Goal: Task Accomplishment & Management: Use online tool/utility

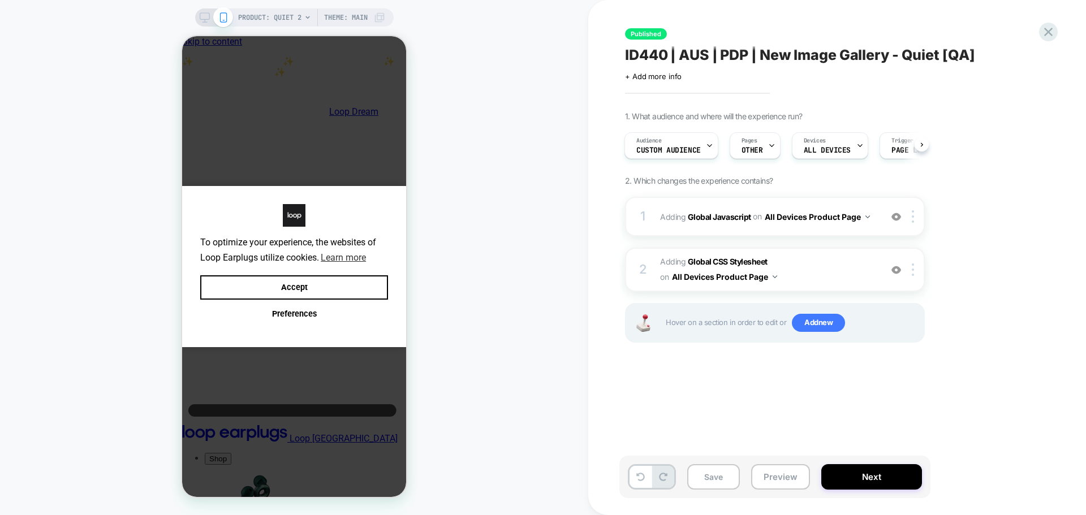
scroll to position [0, 8]
click at [733, 214] on b "Global Javascript" at bounding box center [719, 216] width 63 height 10
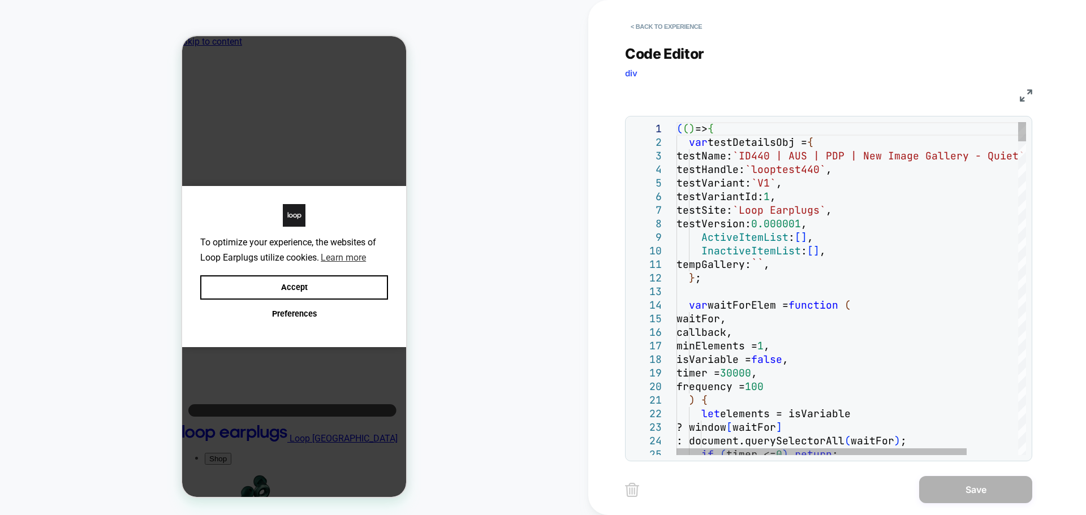
scroll to position [0, 0]
type textarea "**********"
click at [1018, 122] on div at bounding box center [1022, 132] width 8 height 20
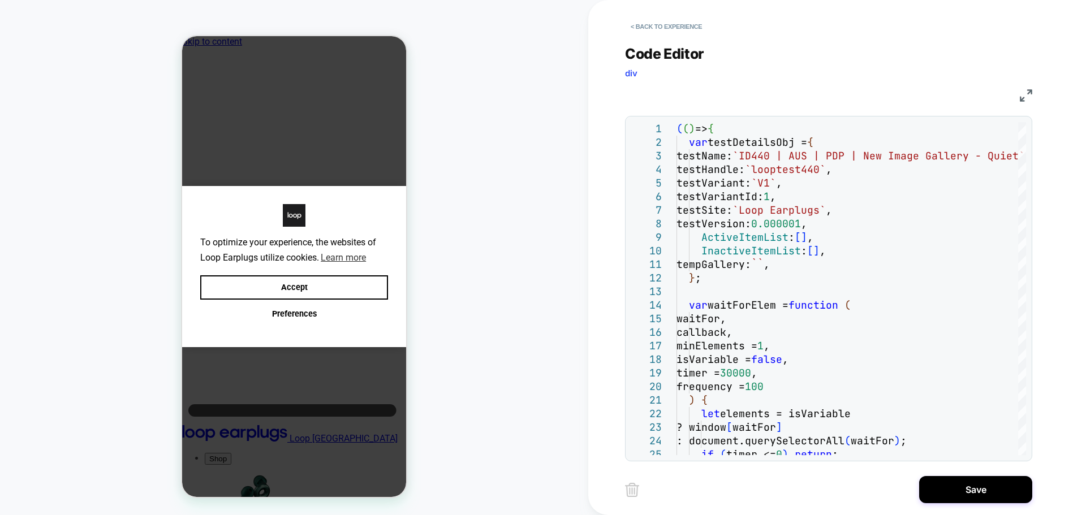
drag, startPoint x: 972, startPoint y: 494, endPoint x: 783, endPoint y: 166, distance: 378.3
click at [972, 492] on button "Save" at bounding box center [975, 489] width 113 height 27
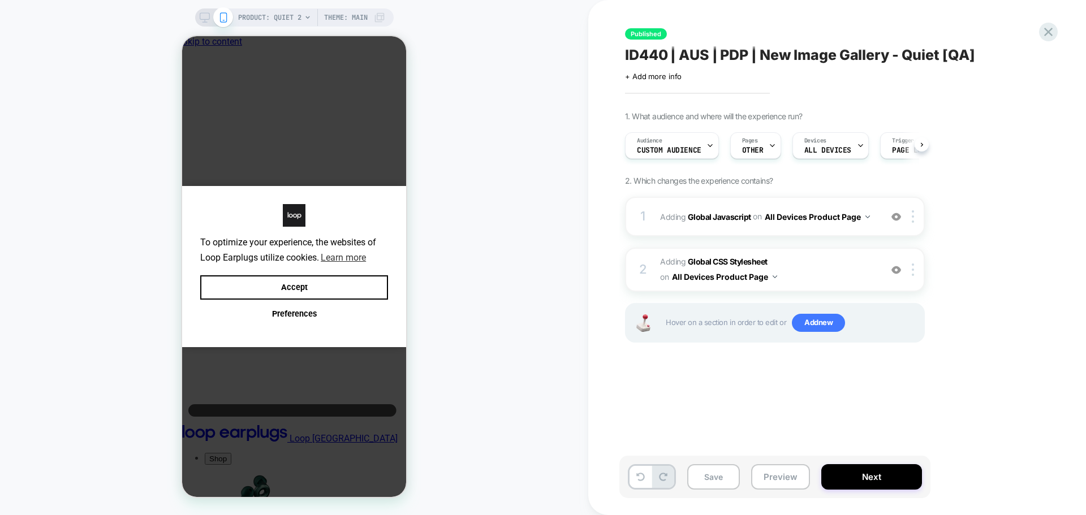
scroll to position [0, 1]
click at [720, 472] on button "Save" at bounding box center [713, 476] width 53 height 25
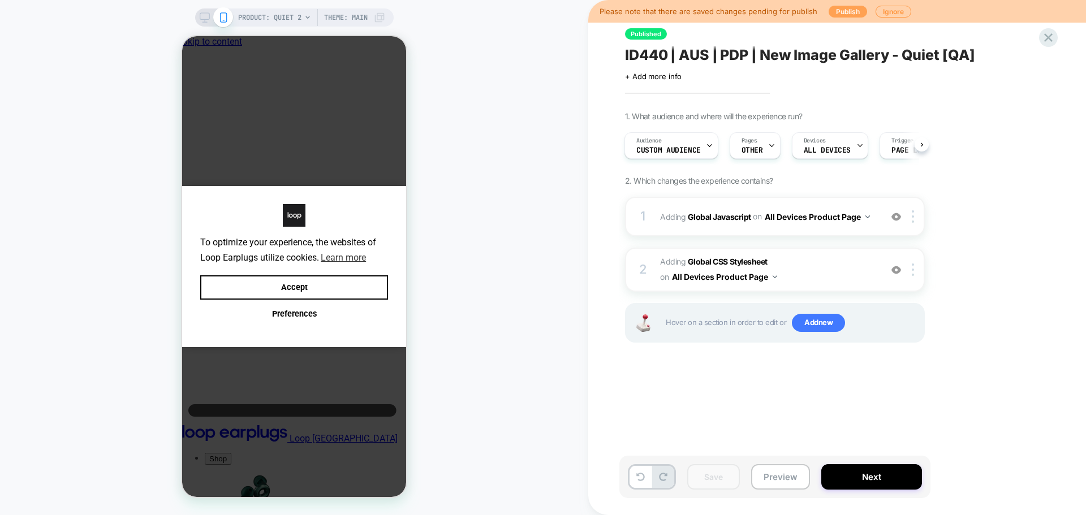
click at [844, 8] on button "Publish" at bounding box center [847, 12] width 38 height 12
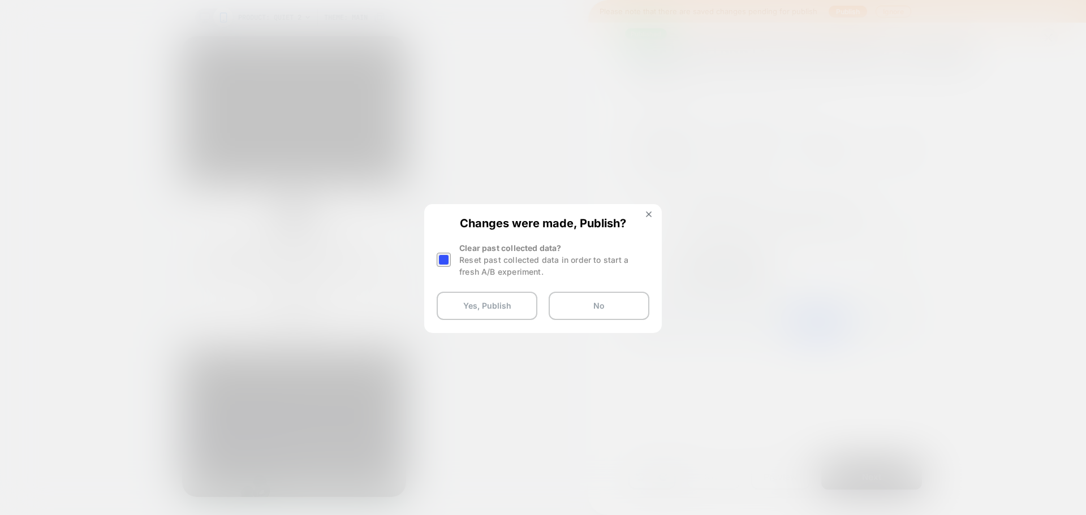
click at [441, 257] on div at bounding box center [444, 260] width 14 height 14
click at [460, 320] on button "Yes, Publish" at bounding box center [487, 306] width 101 height 28
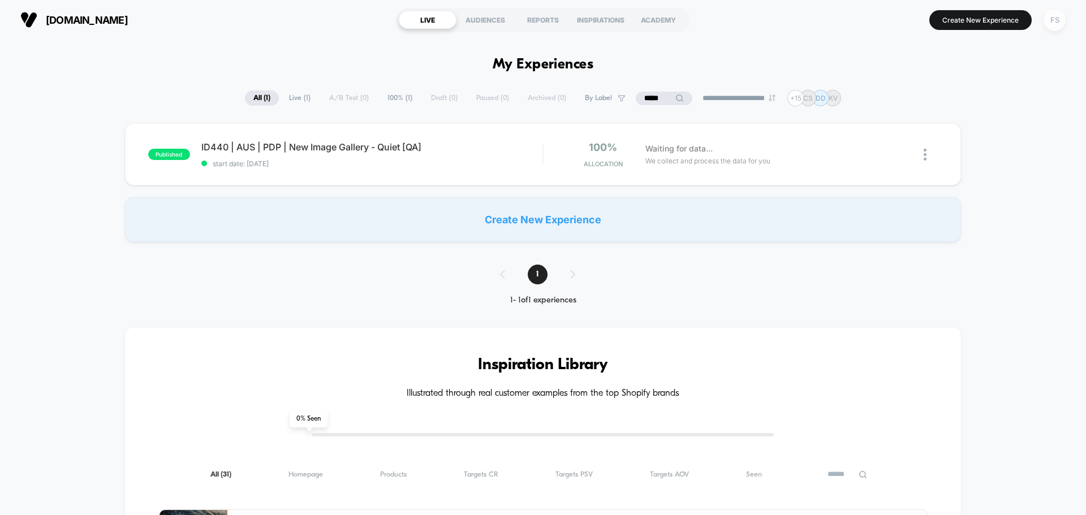
click at [1064, 20] on div "FS" at bounding box center [1054, 20] width 22 height 22
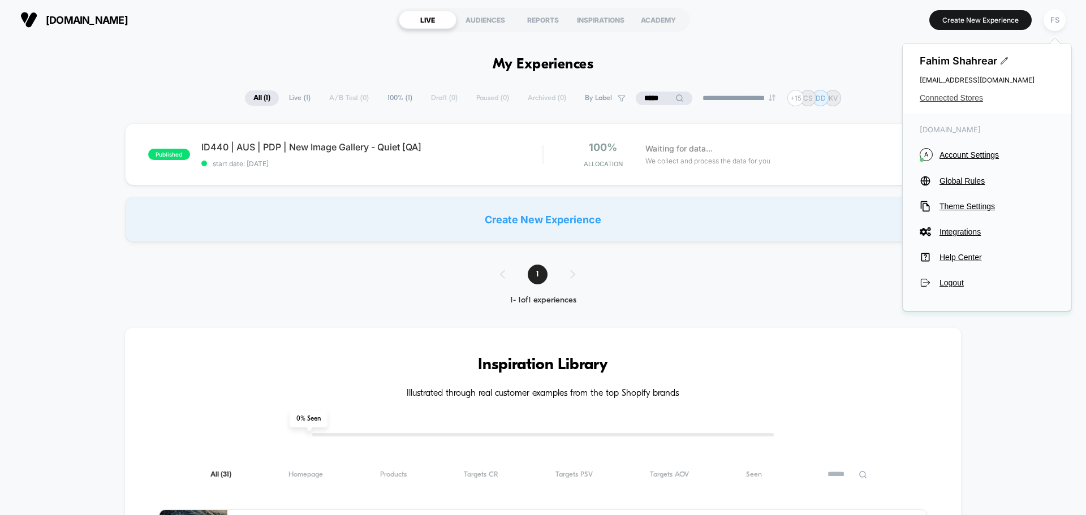
click at [973, 97] on span "Connected Stores" at bounding box center [986, 97] width 135 height 9
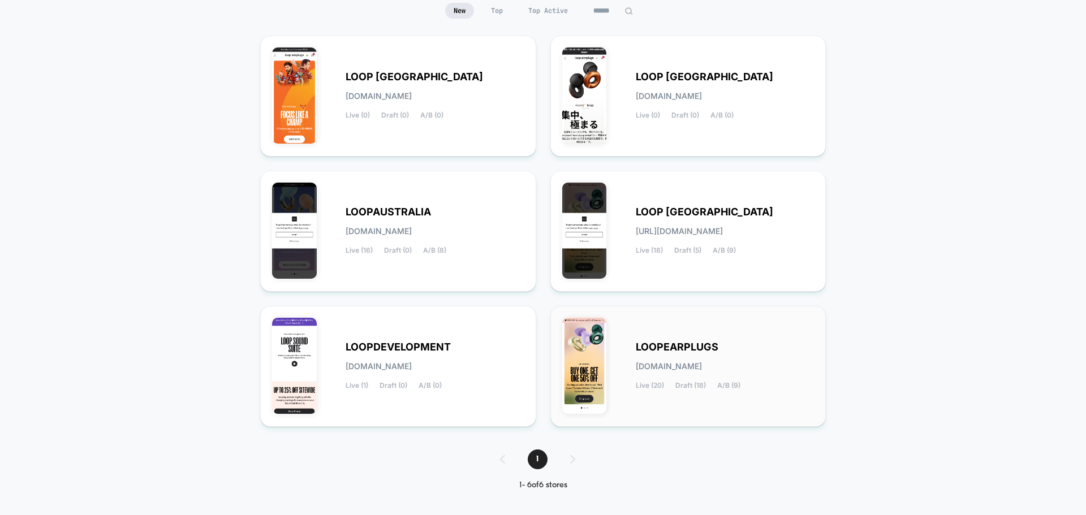
scroll to position [119, 0]
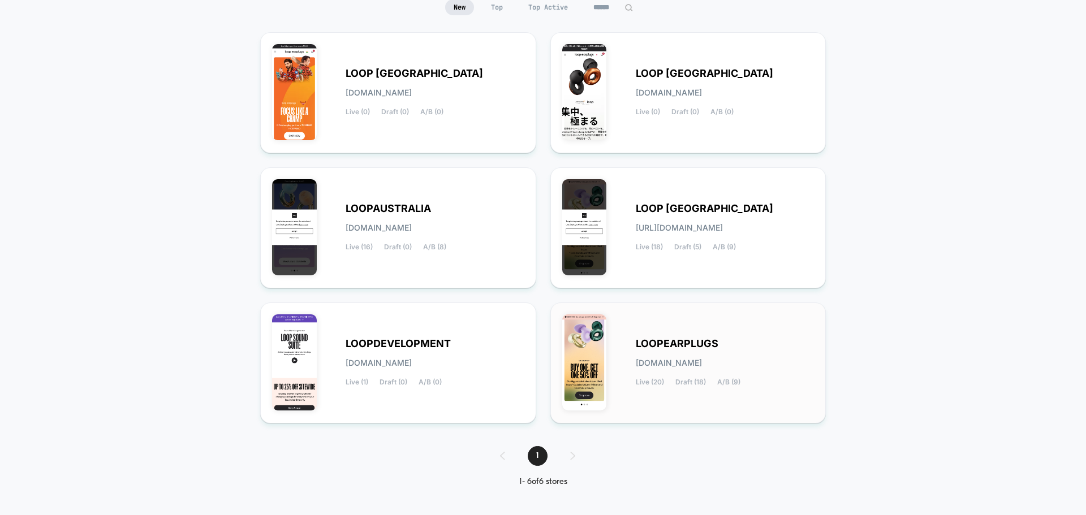
click at [700, 335] on div "LOOPEARPLUGS [DOMAIN_NAME] Live (20) Draft (18) A/B (9)" at bounding box center [688, 362] width 252 height 97
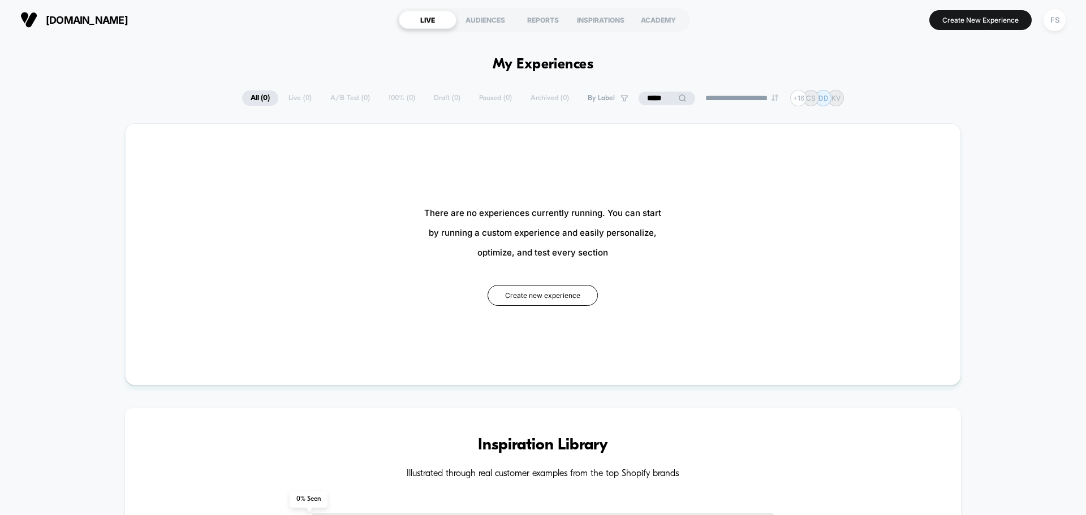
click at [646, 98] on input "*****" at bounding box center [666, 99] width 57 height 14
click at [651, 98] on input "*****" at bounding box center [666, 99] width 113 height 14
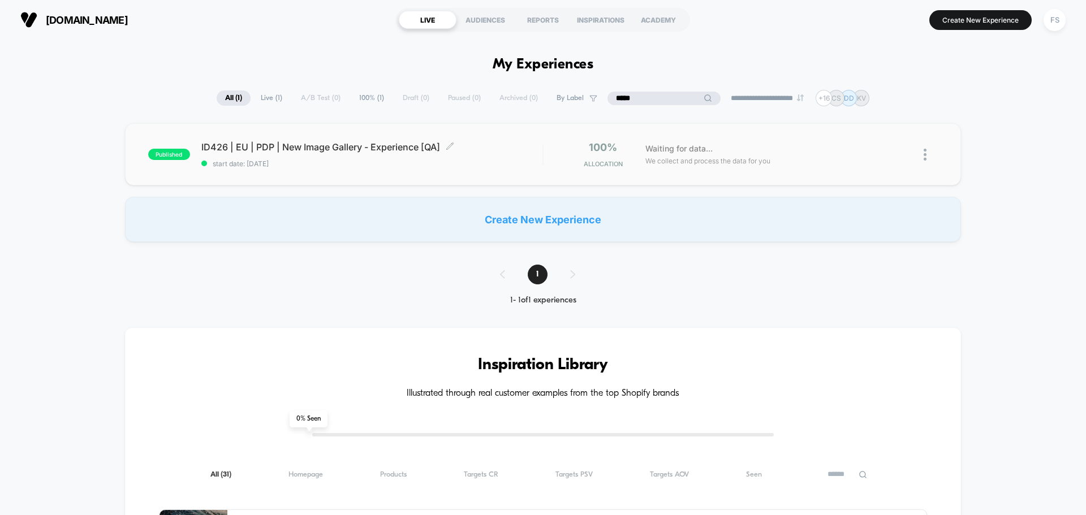
type input "*****"
click at [295, 150] on span "ID426 | EU | PDP | New Image Gallery - Experience [QA] Click to edit experience…" at bounding box center [371, 146] width 341 height 11
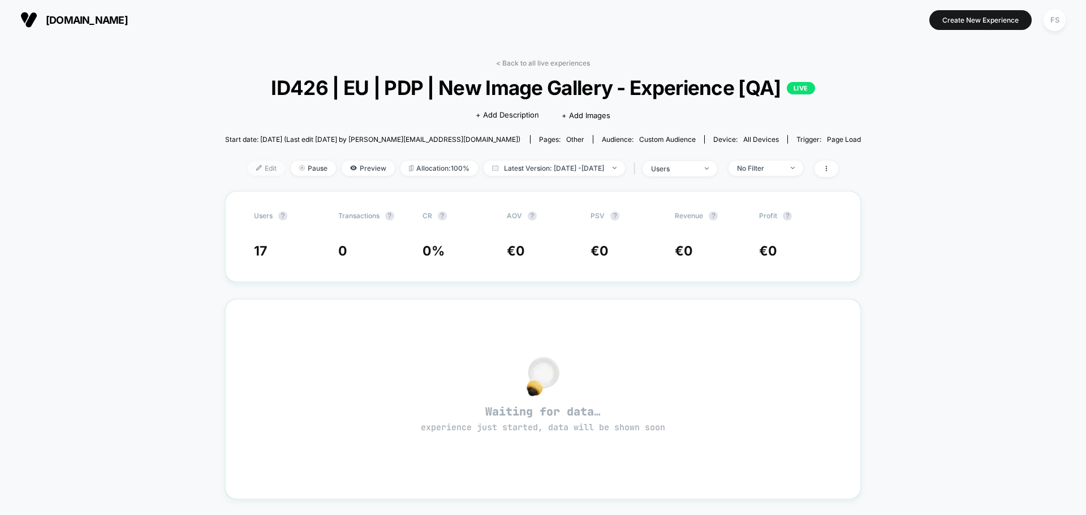
click at [248, 170] on span "Edit" at bounding box center [266, 168] width 37 height 15
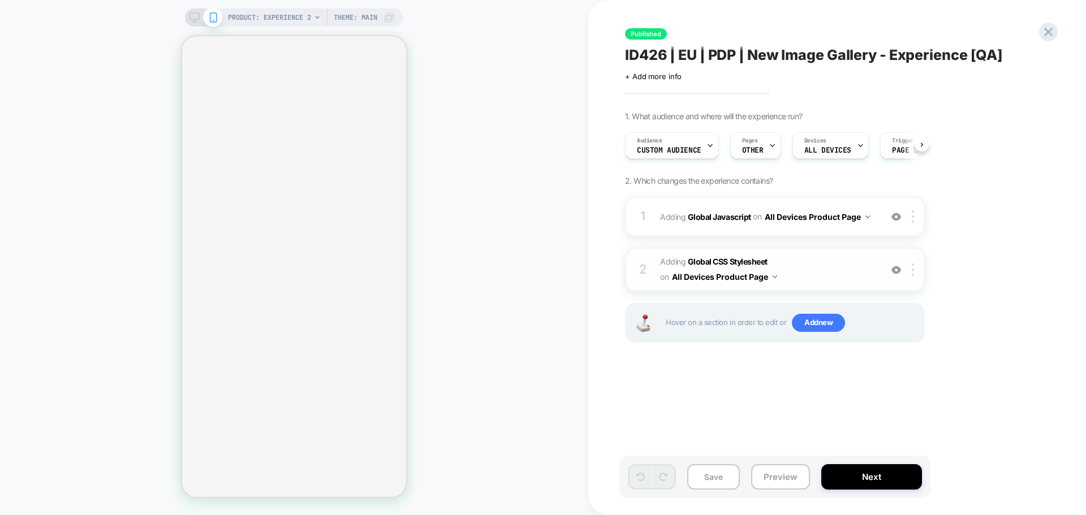
scroll to position [0, 1]
click at [704, 218] on b "Global Javascript" at bounding box center [719, 216] width 63 height 10
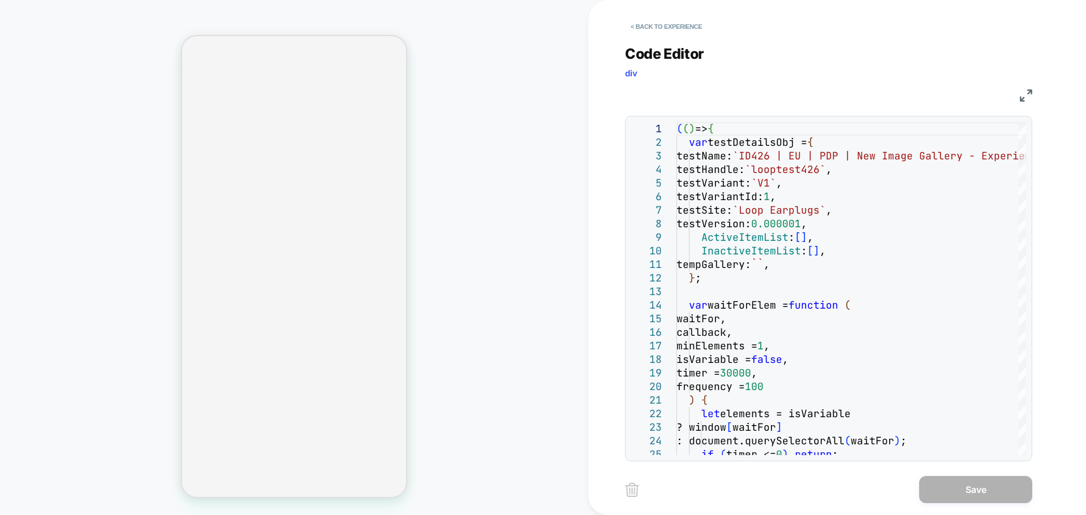
click at [1023, 100] on img at bounding box center [1026, 95] width 12 height 12
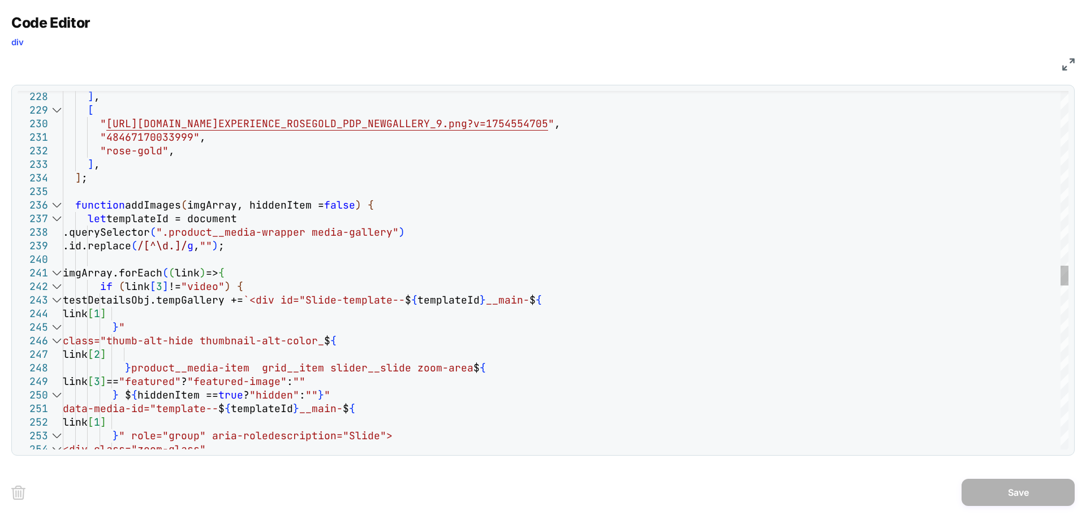
click at [57, 206] on div at bounding box center [56, 205] width 15 height 14
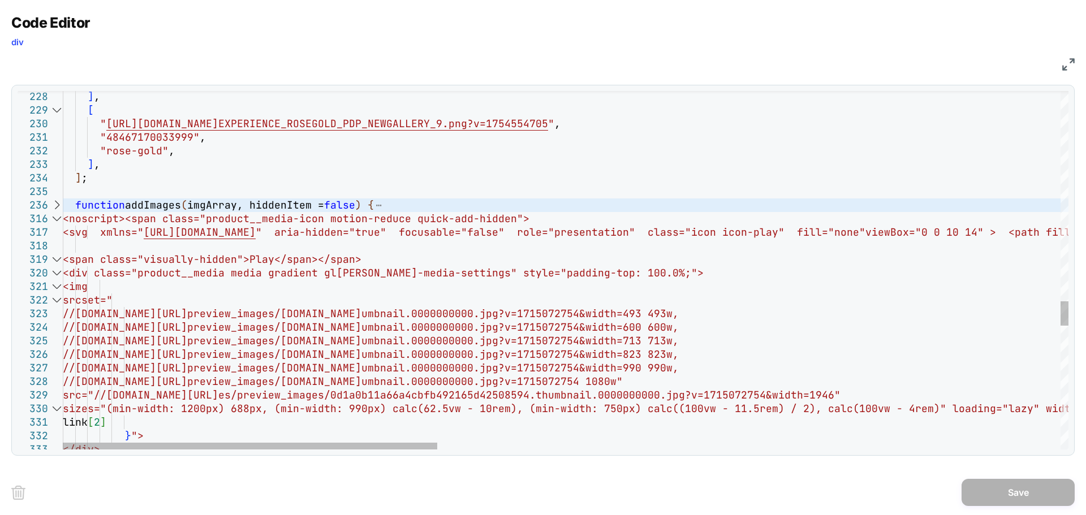
scroll to position [0, 8]
click at [55, 219] on div at bounding box center [56, 219] width 15 height 14
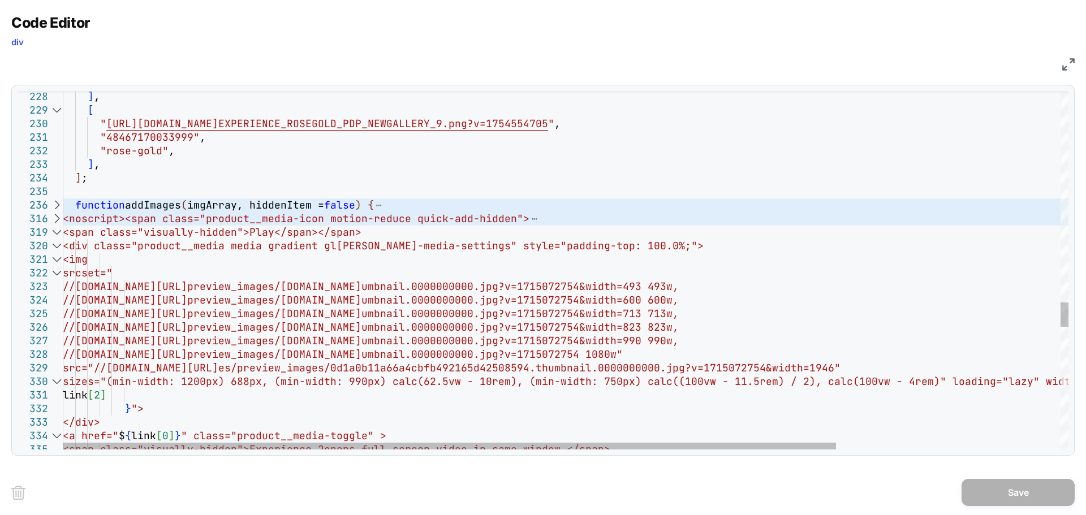
click at [56, 236] on div at bounding box center [56, 233] width 15 height 14
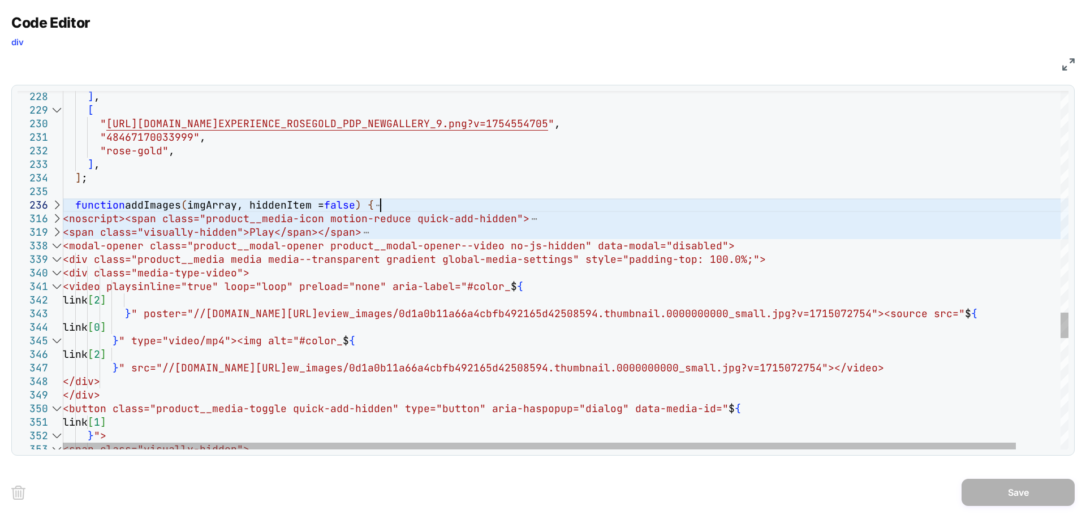
scroll to position [0, 0]
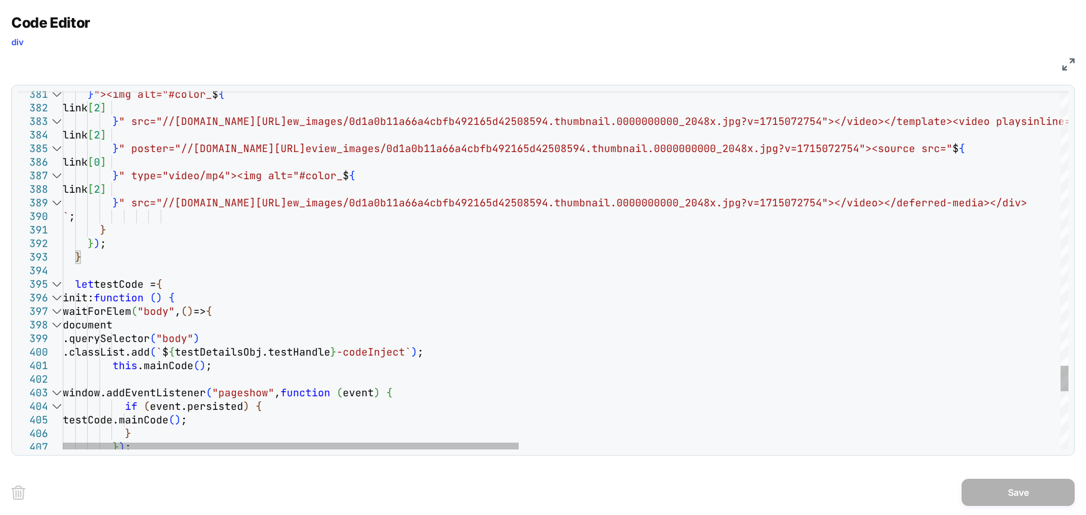
click at [56, 288] on div at bounding box center [56, 285] width 15 height 14
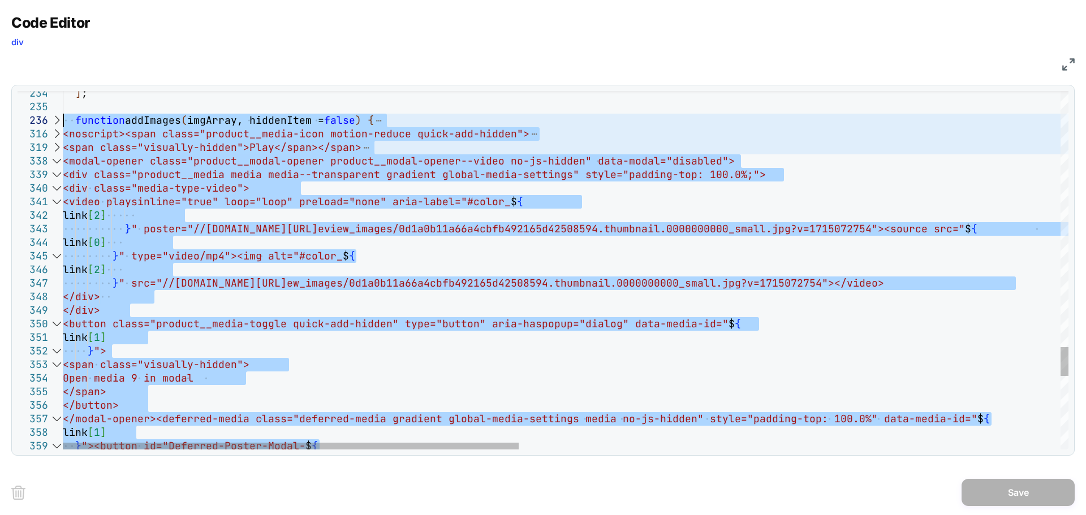
drag, startPoint x: 104, startPoint y: 299, endPoint x: 53, endPoint y: 125, distance: 180.9
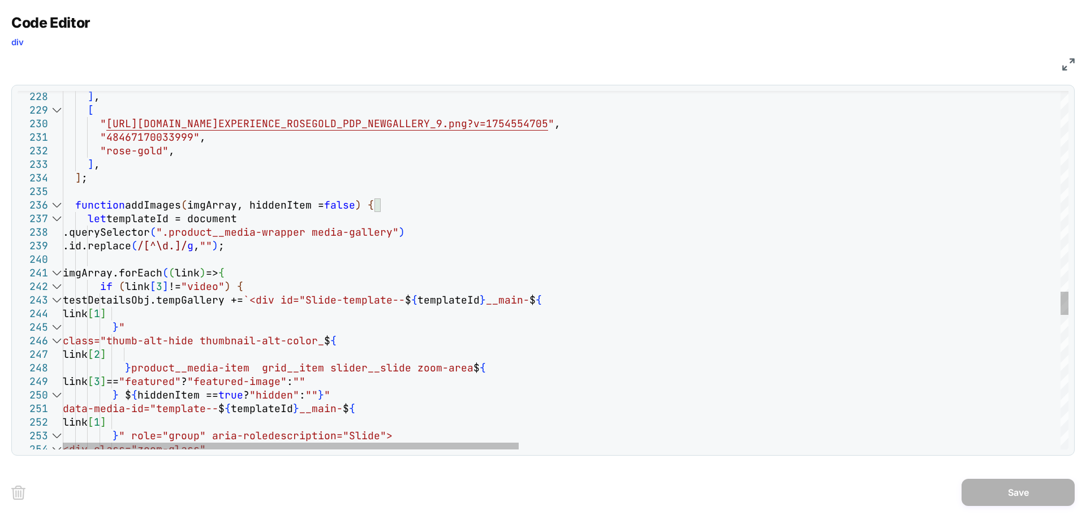
click at [57, 203] on div at bounding box center [56, 205] width 15 height 14
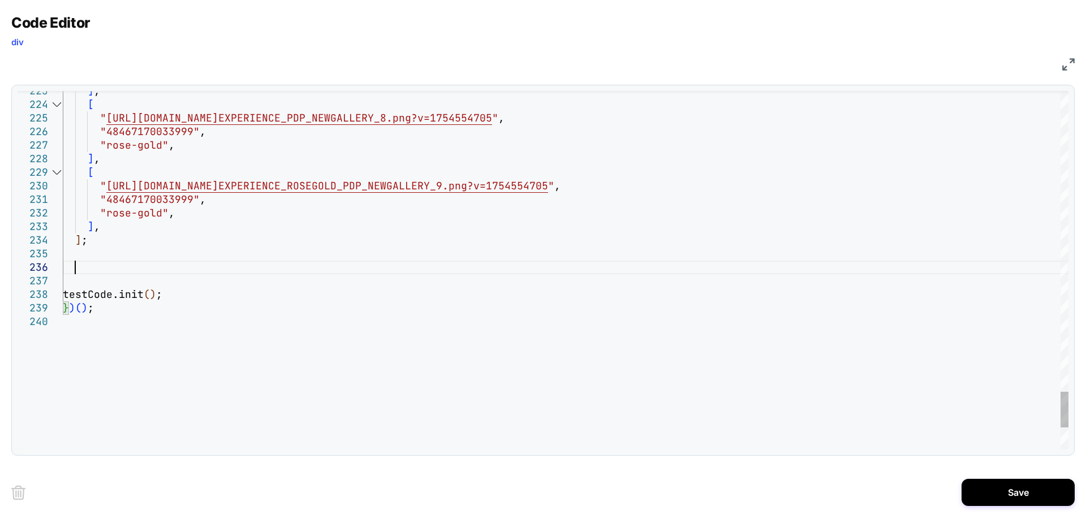
type textarea "**********"
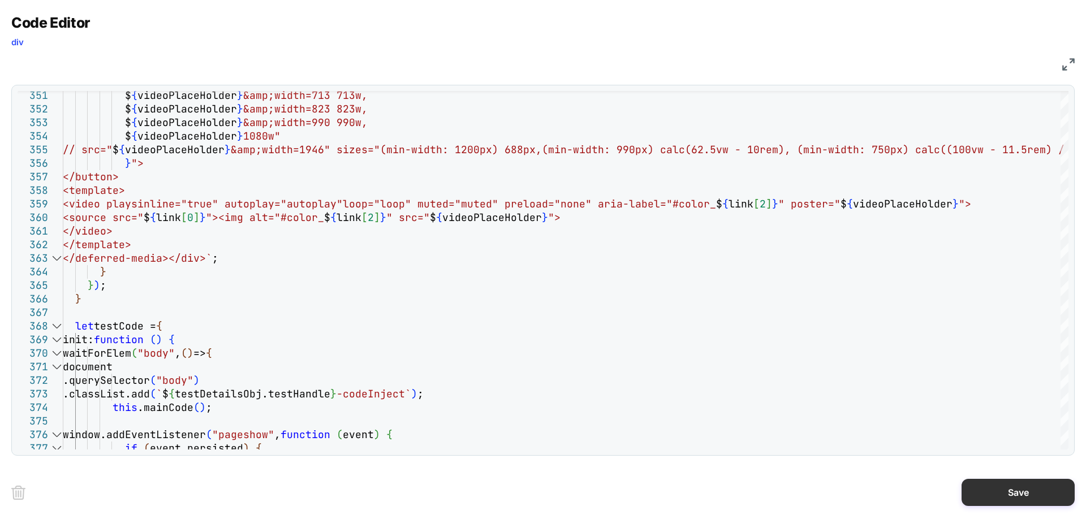
click at [1010, 485] on button "Save" at bounding box center [1017, 492] width 113 height 27
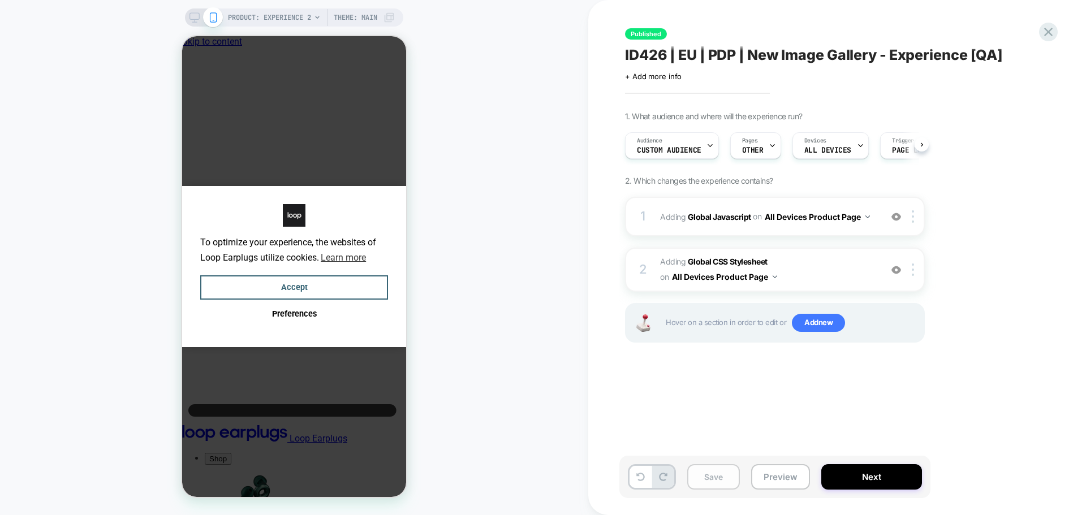
scroll to position [0, 1]
click at [724, 472] on button "Save" at bounding box center [713, 476] width 53 height 25
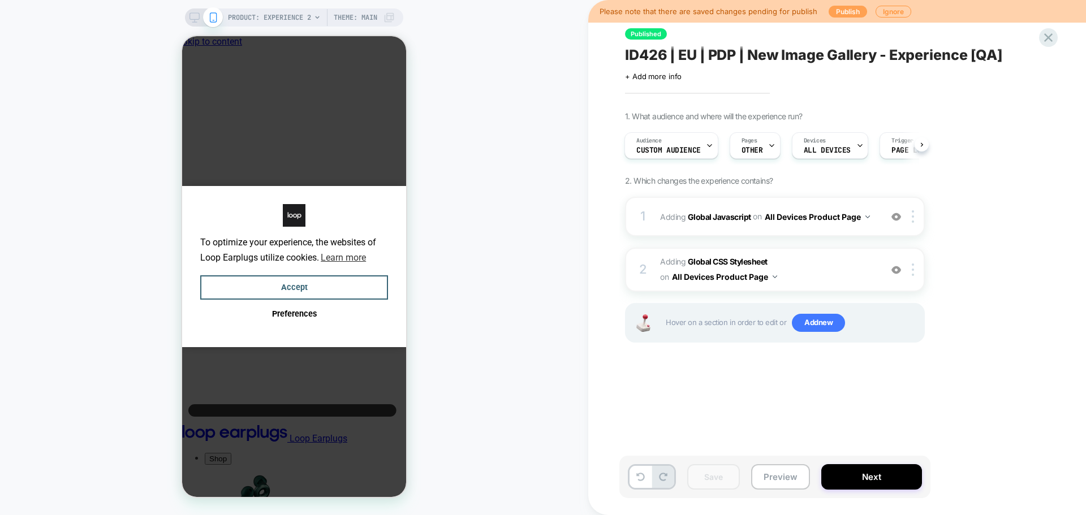
click at [843, 11] on button "Publish" at bounding box center [847, 12] width 38 height 12
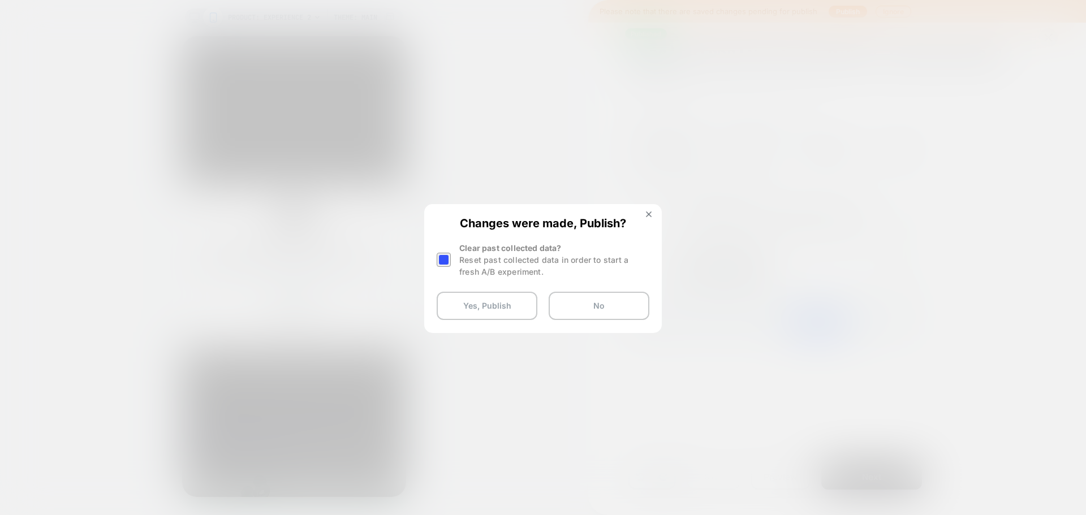
click at [441, 267] on div at bounding box center [445, 260] width 17 height 36
click at [441, 265] on div at bounding box center [444, 260] width 14 height 14
click at [467, 314] on button "Yes, Publish" at bounding box center [487, 306] width 101 height 28
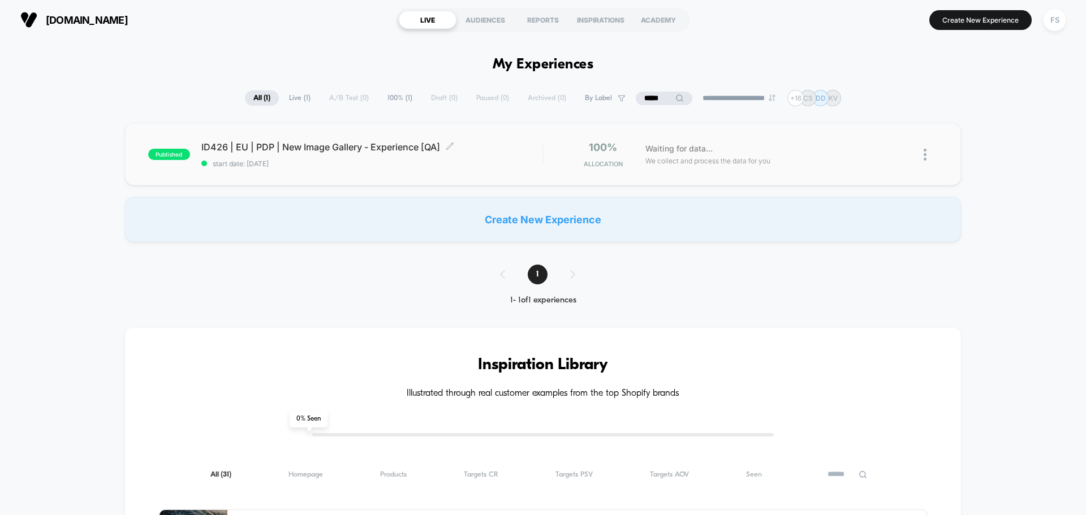
click at [279, 142] on span "ID426 | EU | PDP | New Image Gallery - Experience [QA] Click to edit experience…" at bounding box center [371, 146] width 341 height 11
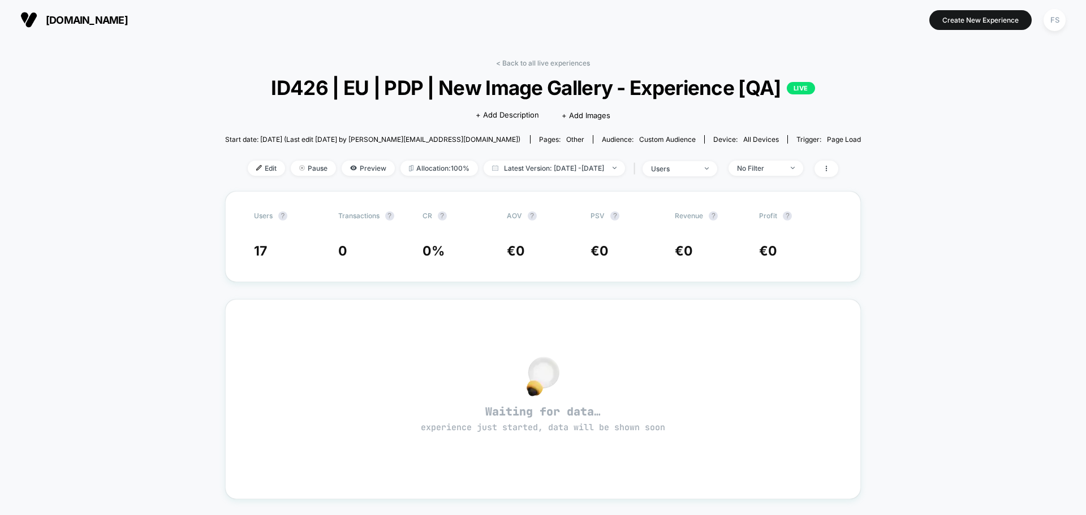
click at [248, 159] on div "< Back to all live experiences ID426 | EU | PDP | New Image Gallery - Experienc…" at bounding box center [543, 125] width 636 height 132
click at [249, 168] on span "Edit" at bounding box center [266, 168] width 37 height 15
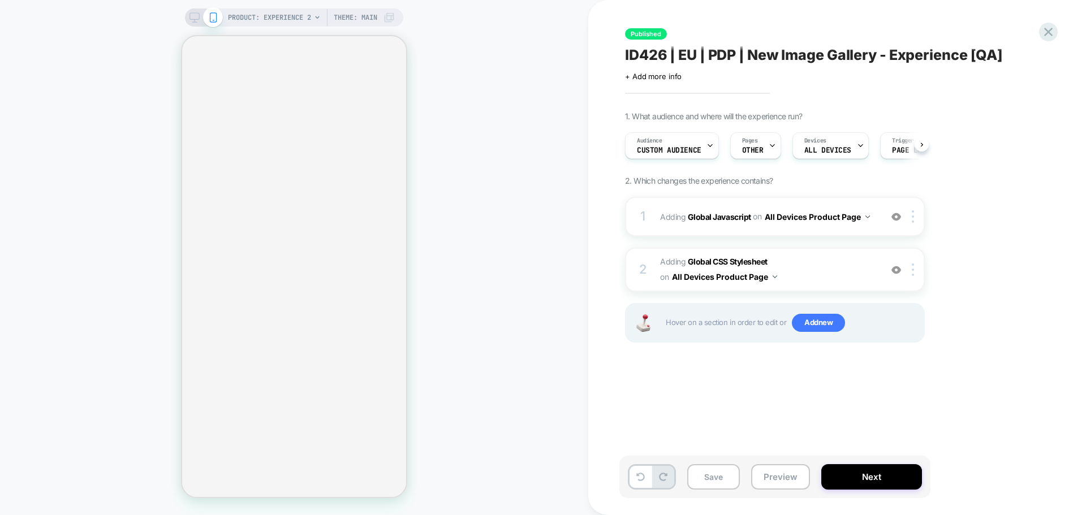
scroll to position [0, 1]
click at [713, 212] on b "Global Javascript" at bounding box center [719, 216] width 63 height 10
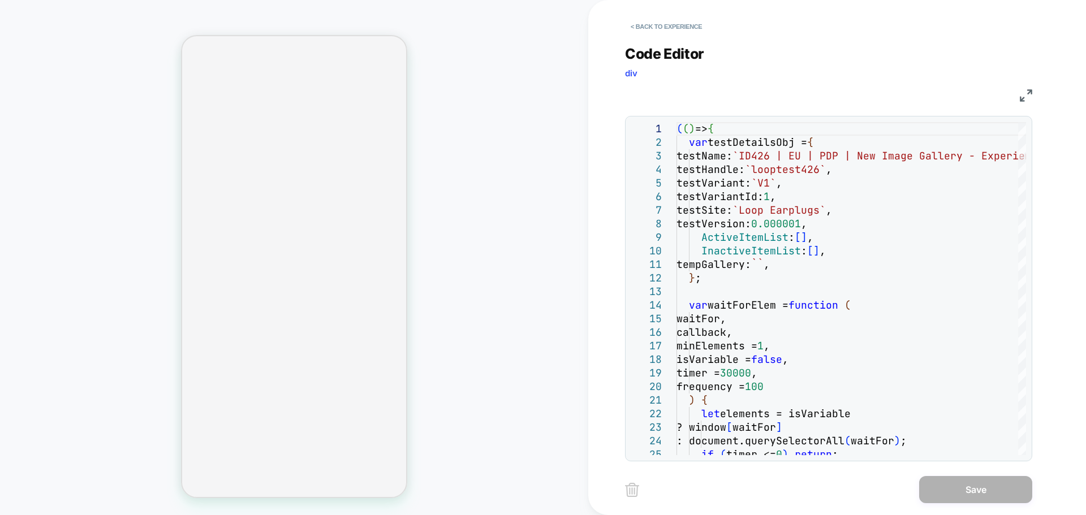
click at [1026, 91] on img at bounding box center [1026, 95] width 12 height 12
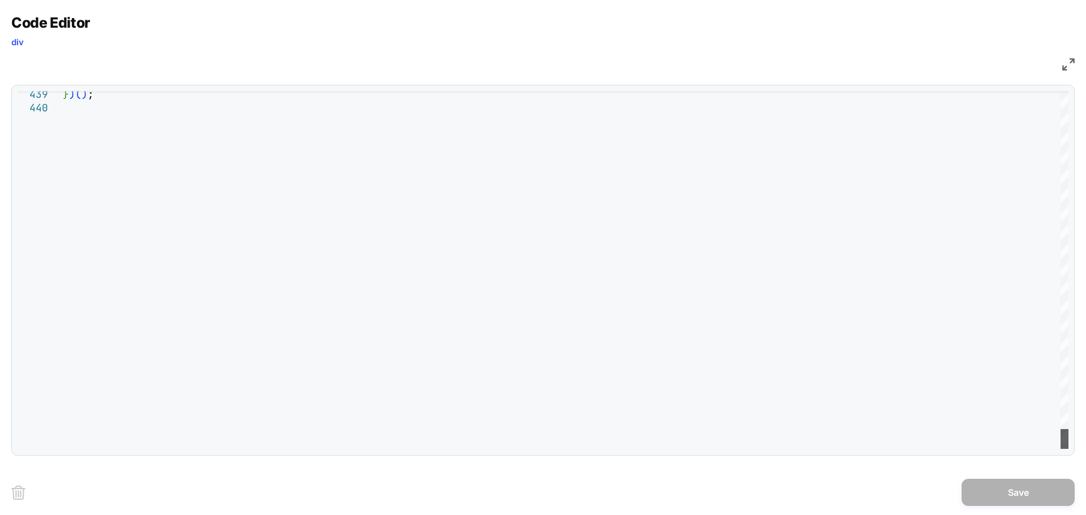
click at [1068, 435] on div at bounding box center [1064, 439] width 8 height 20
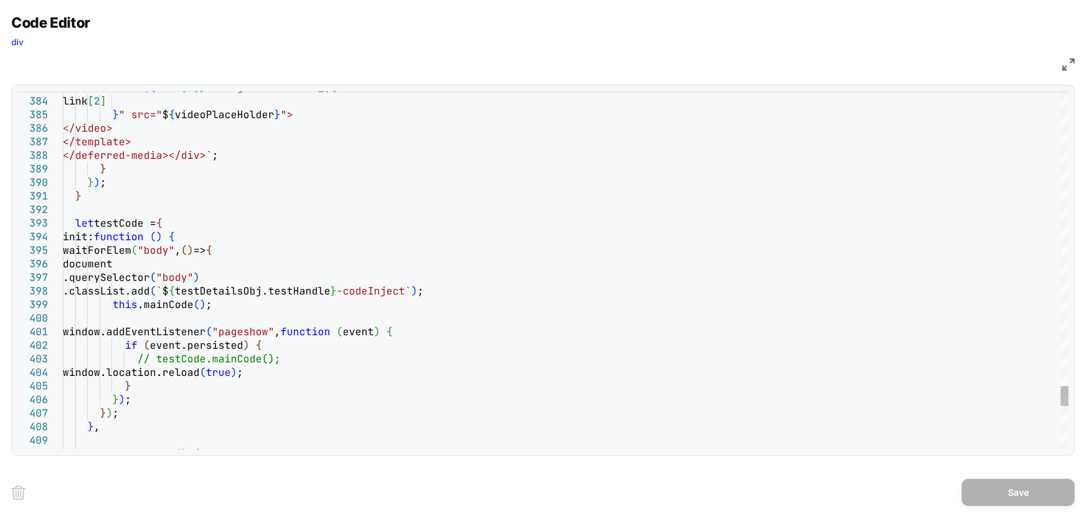
scroll to position [0, 0]
type textarea "**********"
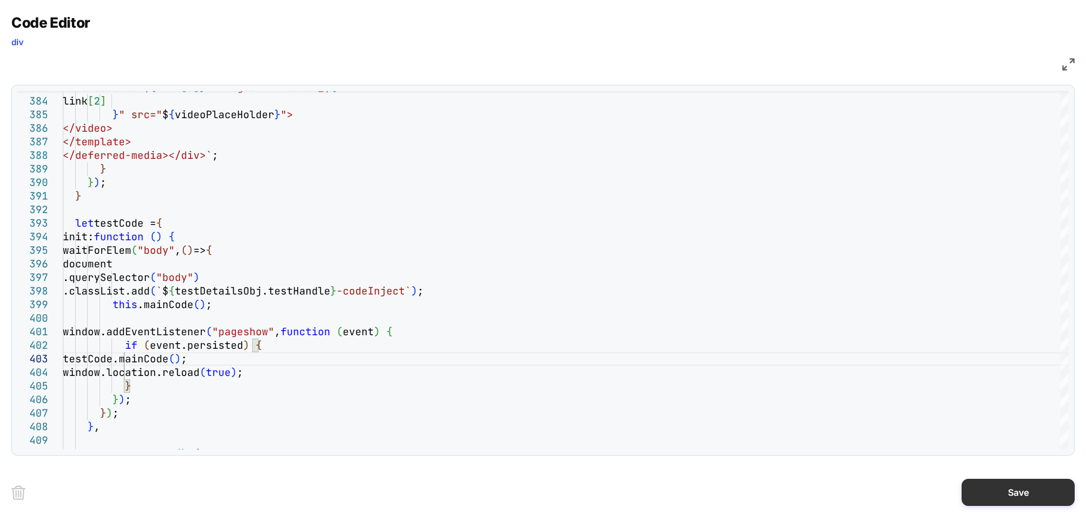
click at [1044, 498] on button "Save" at bounding box center [1017, 492] width 113 height 27
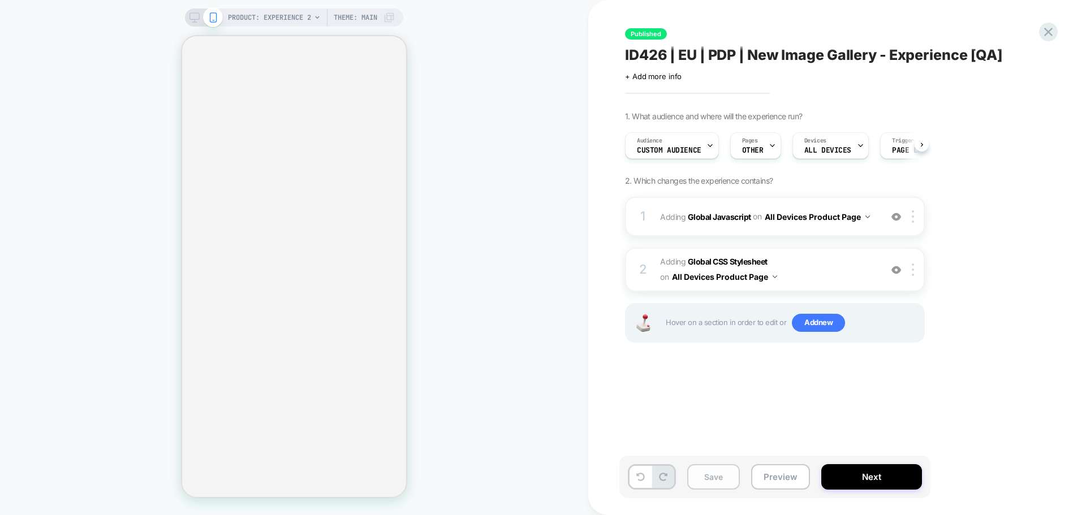
scroll to position [0, 1]
click at [703, 468] on button "Save" at bounding box center [713, 476] width 53 height 25
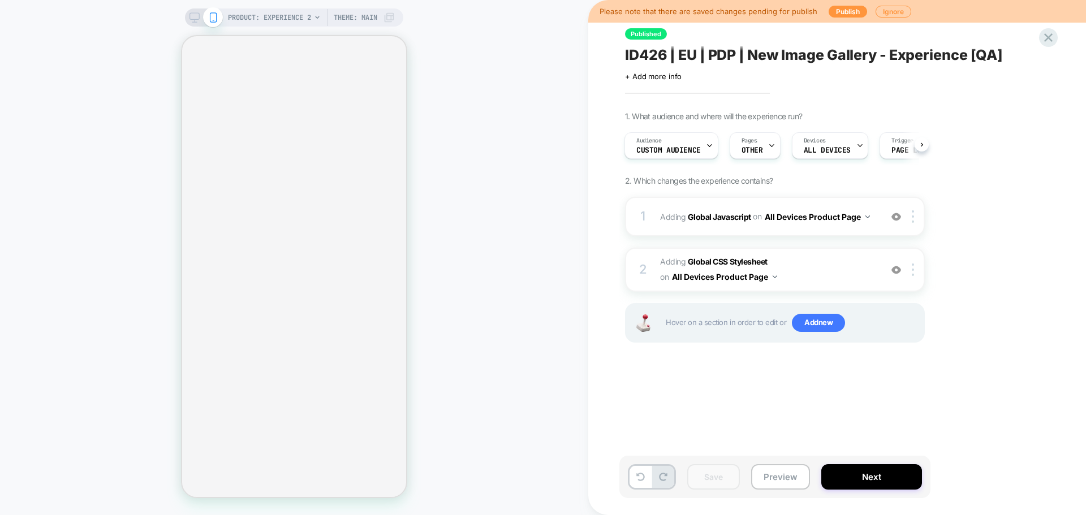
click at [837, 19] on div "Please note that there are saved changes pending for publish Publish Ignore" at bounding box center [837, 11] width 498 height 23
click at [839, 10] on button "Publish" at bounding box center [847, 12] width 38 height 12
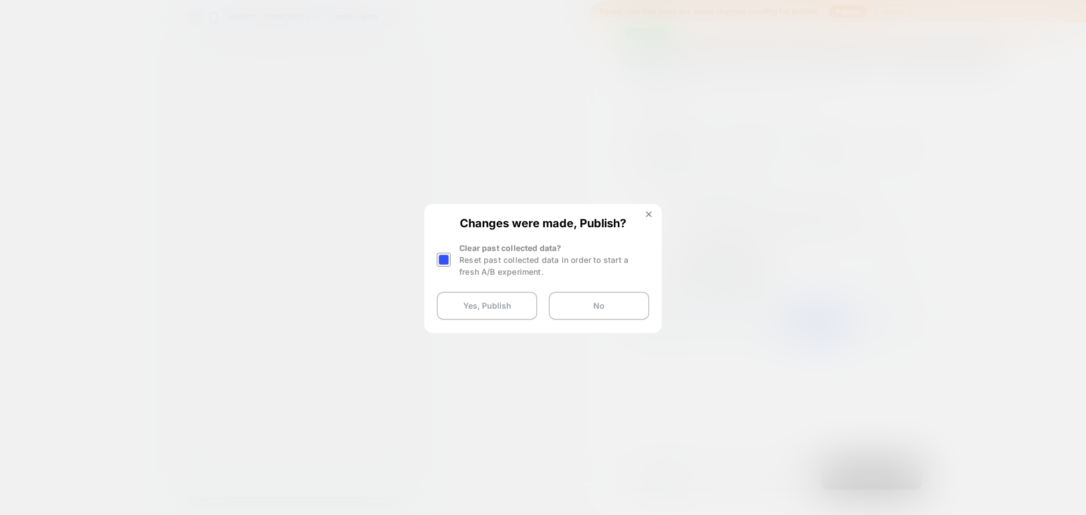
click at [432, 254] on div "Changes were made, Publish? Clear past collected data? Reset past collected dat…" at bounding box center [542, 268] width 235 height 126
click at [439, 261] on div at bounding box center [444, 260] width 14 height 14
click at [480, 301] on button "Yes, Publish" at bounding box center [487, 306] width 101 height 28
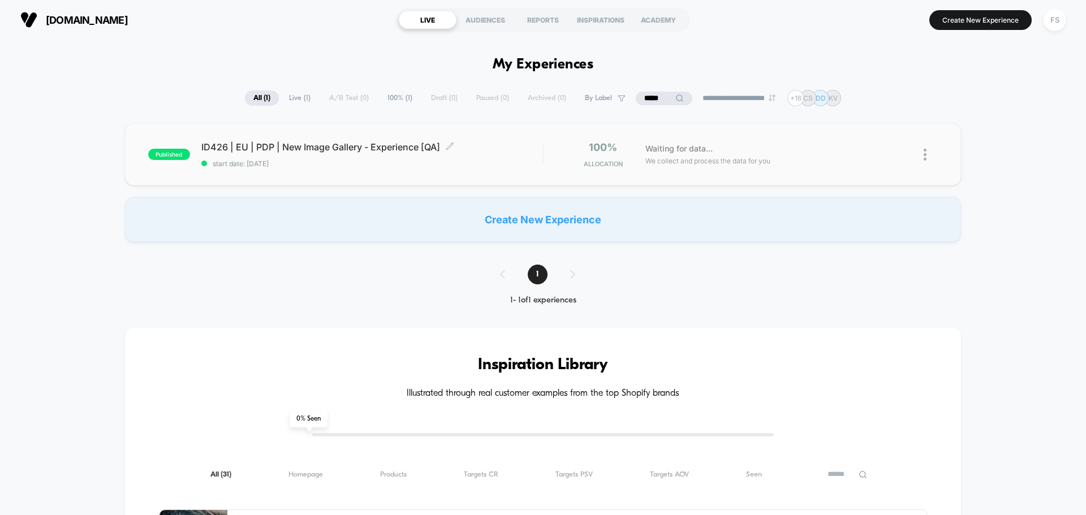
click at [320, 154] on div "ID426 | EU | PDP | New Image Gallery - Experience [QA] Click to edit experience…" at bounding box center [371, 154] width 341 height 27
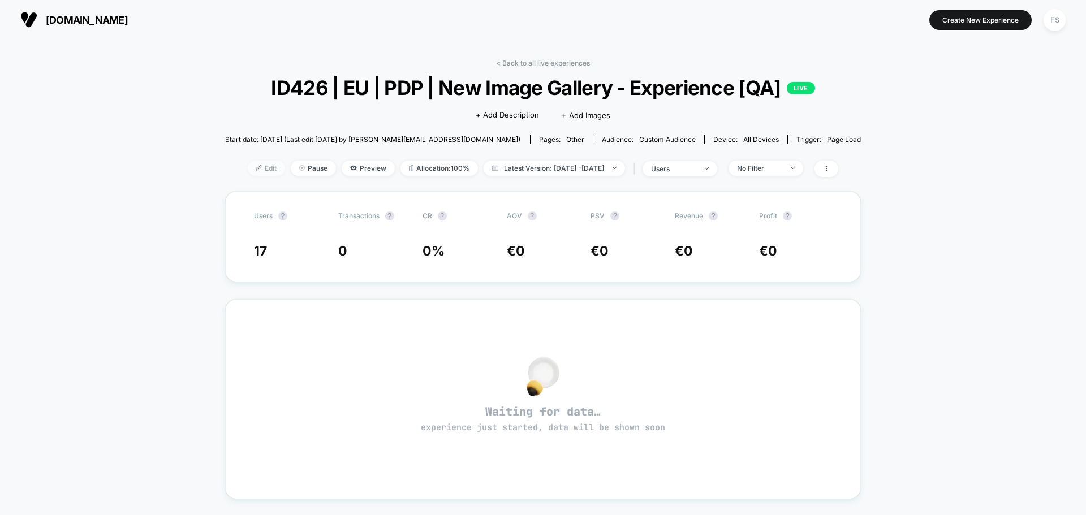
click at [248, 169] on span "Edit" at bounding box center [266, 168] width 37 height 15
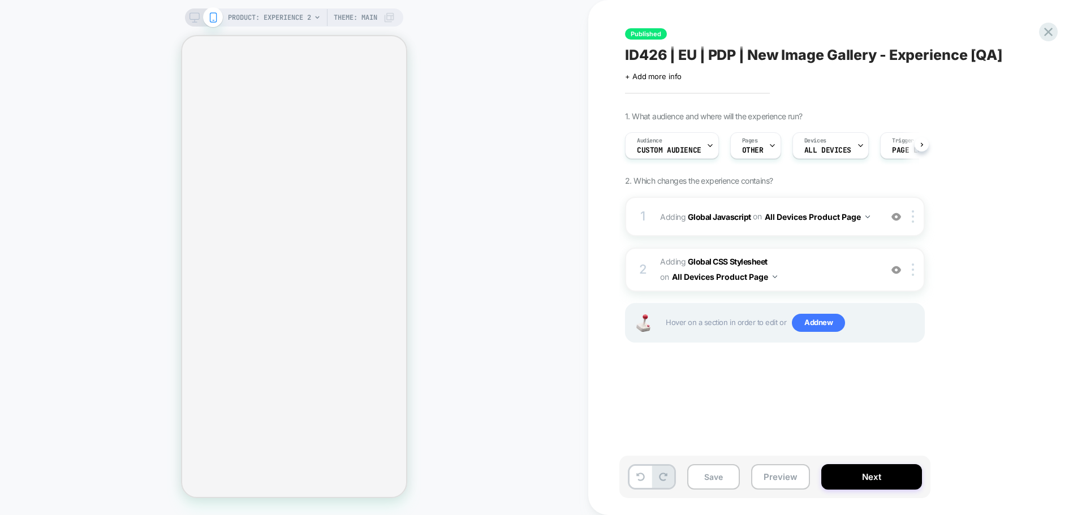
scroll to position [0, 1]
click at [713, 210] on span "Adding Global Javascript on All Devices Product Page" at bounding box center [767, 217] width 215 height 16
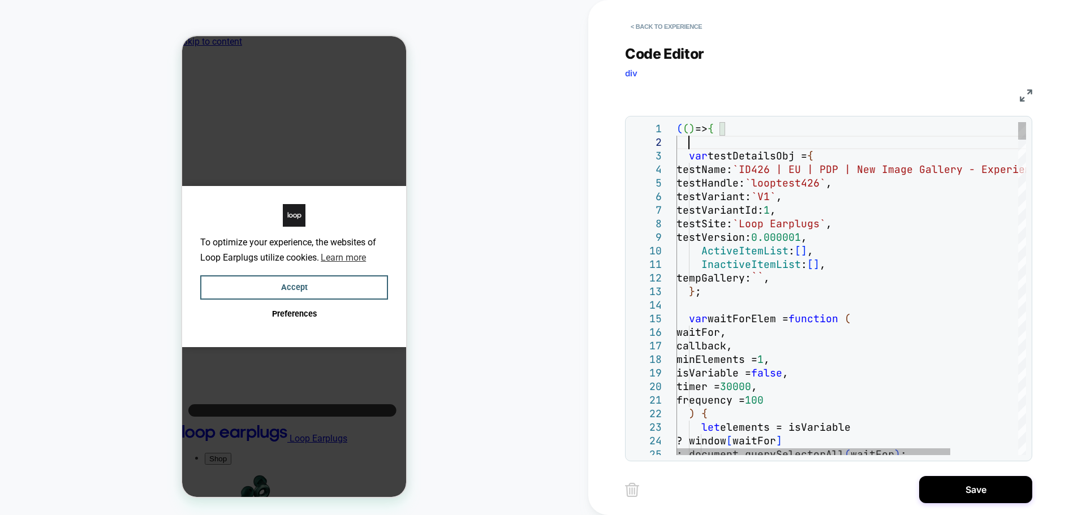
scroll to position [14, 11]
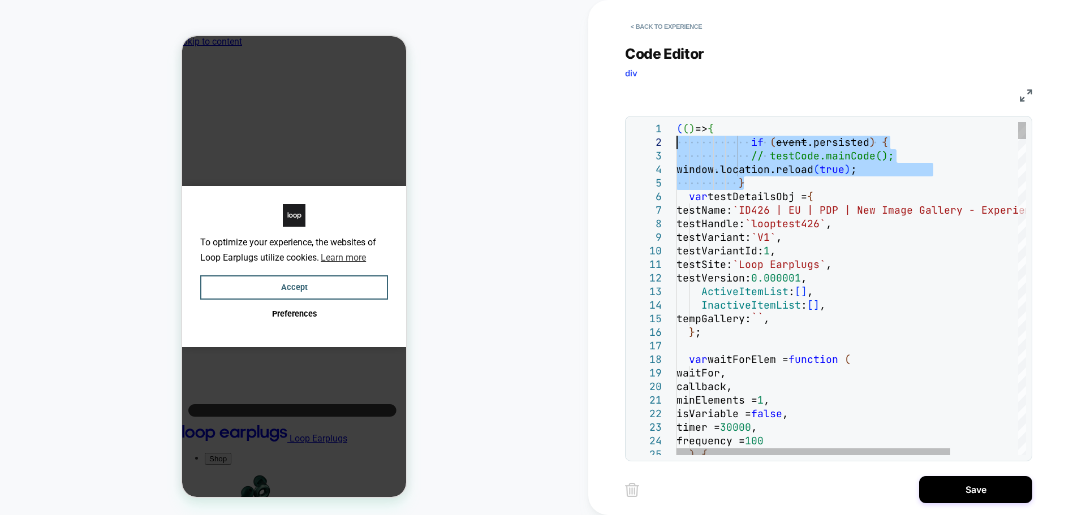
drag, startPoint x: 761, startPoint y: 183, endPoint x: 636, endPoint y: 140, distance: 132.3
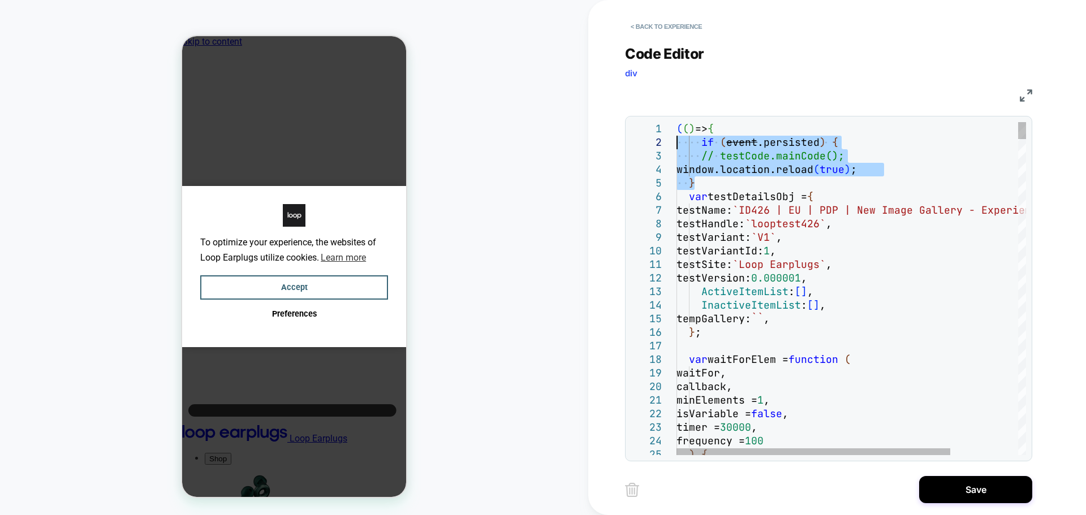
drag, startPoint x: 703, startPoint y: 183, endPoint x: 649, endPoint y: 145, distance: 66.2
drag, startPoint x: 705, startPoint y: 181, endPoint x: 645, endPoint y: 143, distance: 71.7
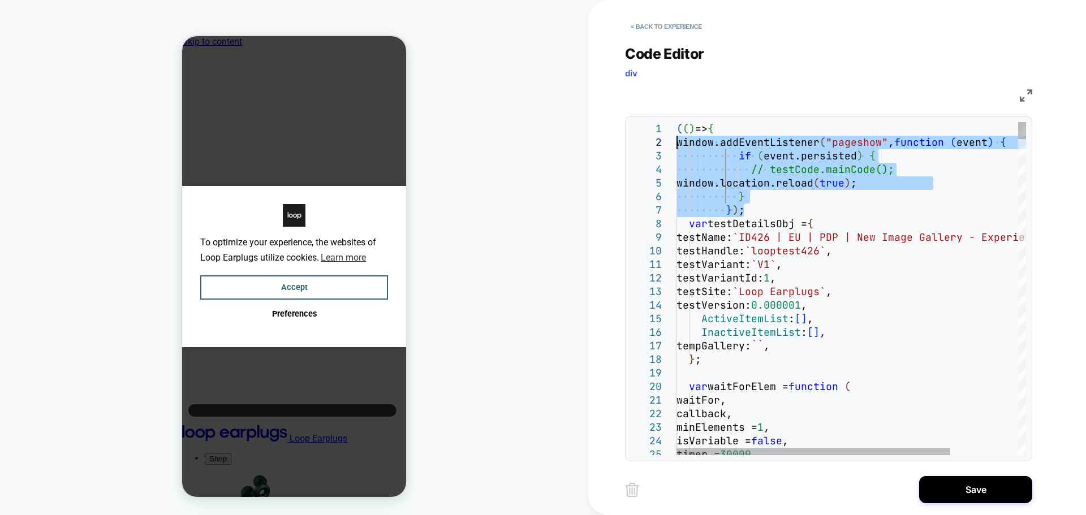
drag, startPoint x: 749, startPoint y: 211, endPoint x: 646, endPoint y: 145, distance: 122.4
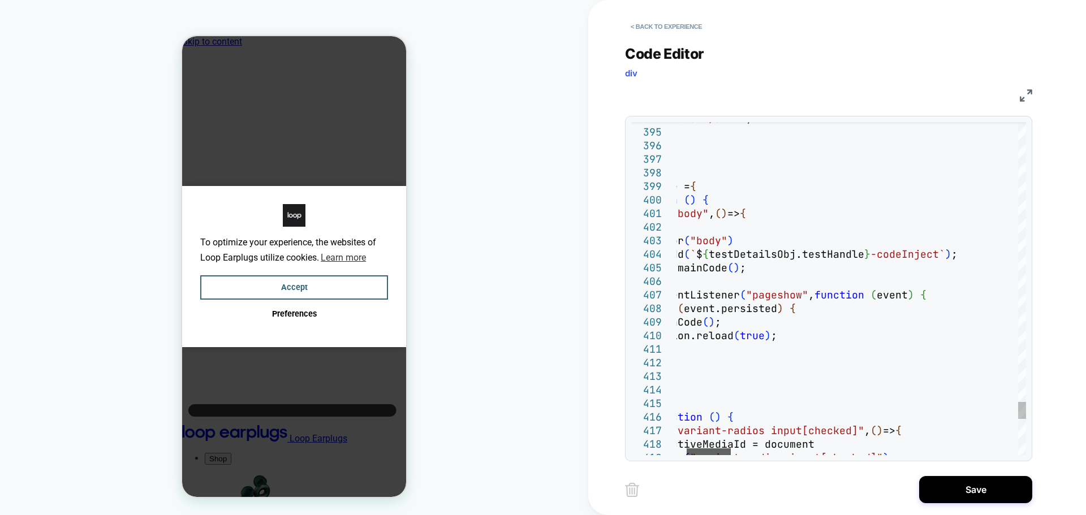
click at [700, 455] on div at bounding box center [709, 451] width 44 height 7
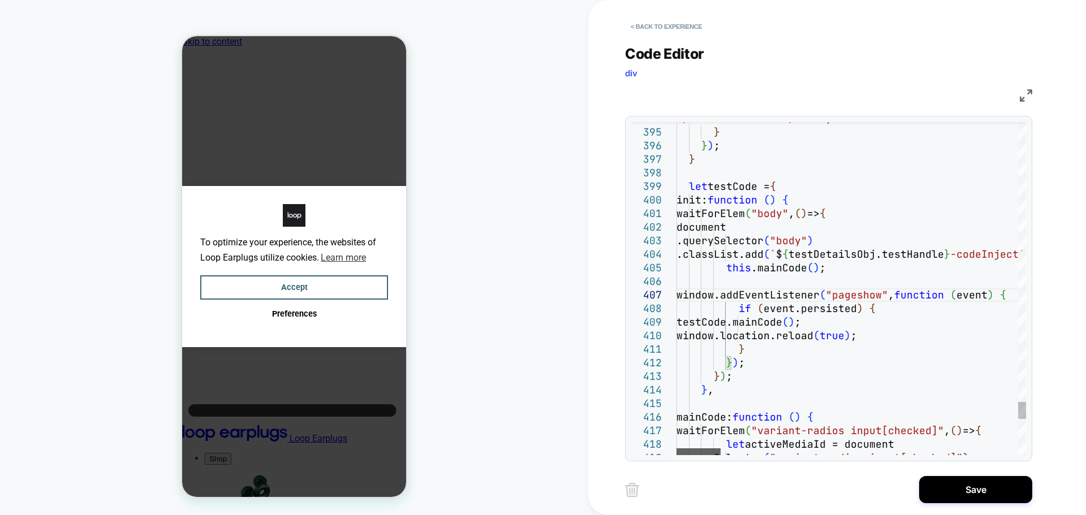
click at [676, 450] on div at bounding box center [698, 451] width 44 height 7
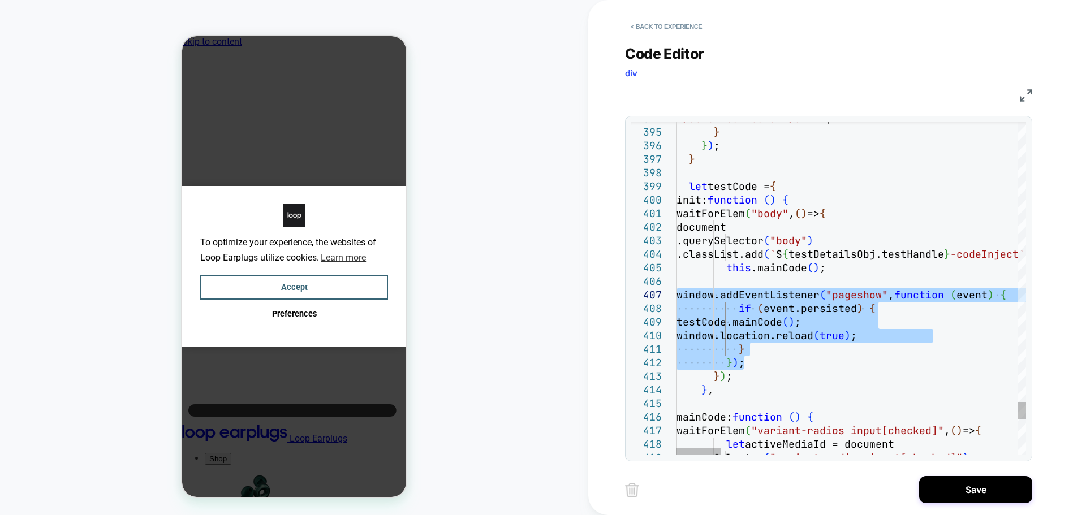
drag, startPoint x: 744, startPoint y: 365, endPoint x: 667, endPoint y: 300, distance: 100.7
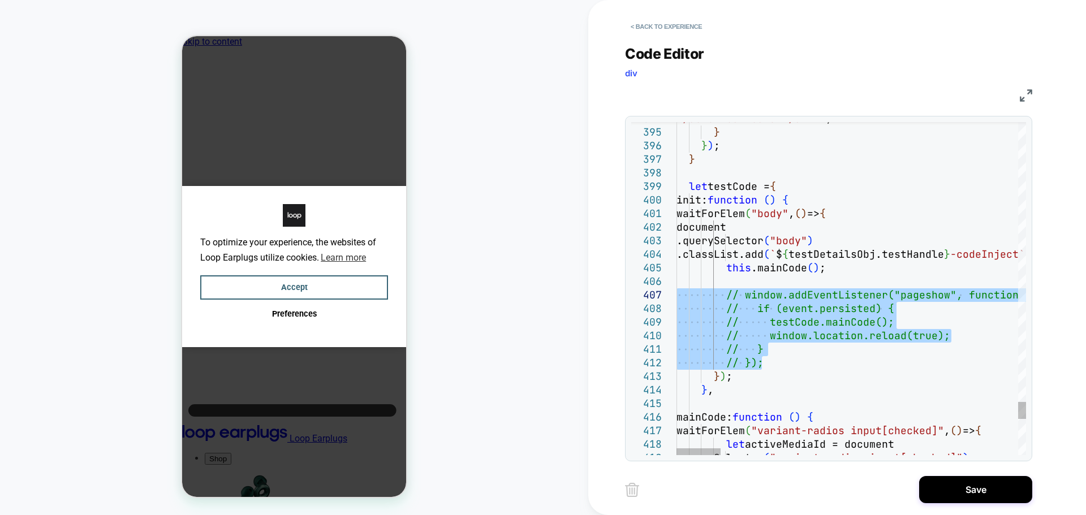
type textarea "**********"
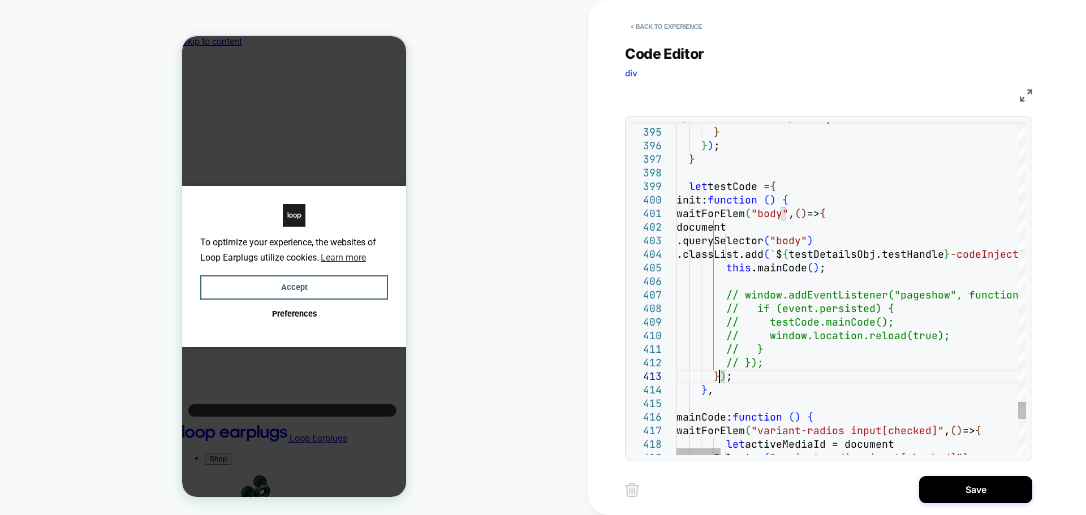
click at [1027, 487] on button "Save" at bounding box center [975, 489] width 113 height 27
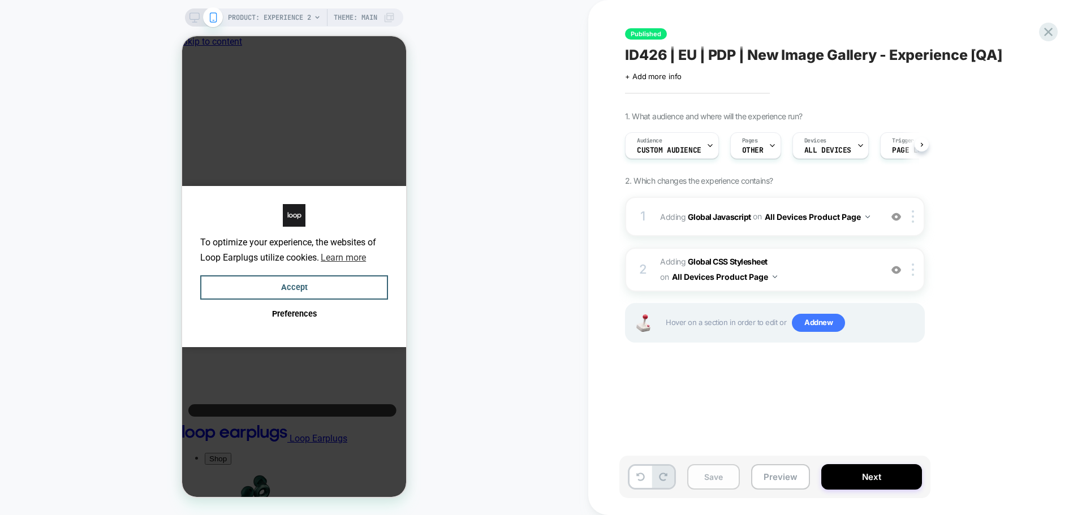
scroll to position [0, 1]
click at [718, 474] on button "Save" at bounding box center [713, 476] width 53 height 25
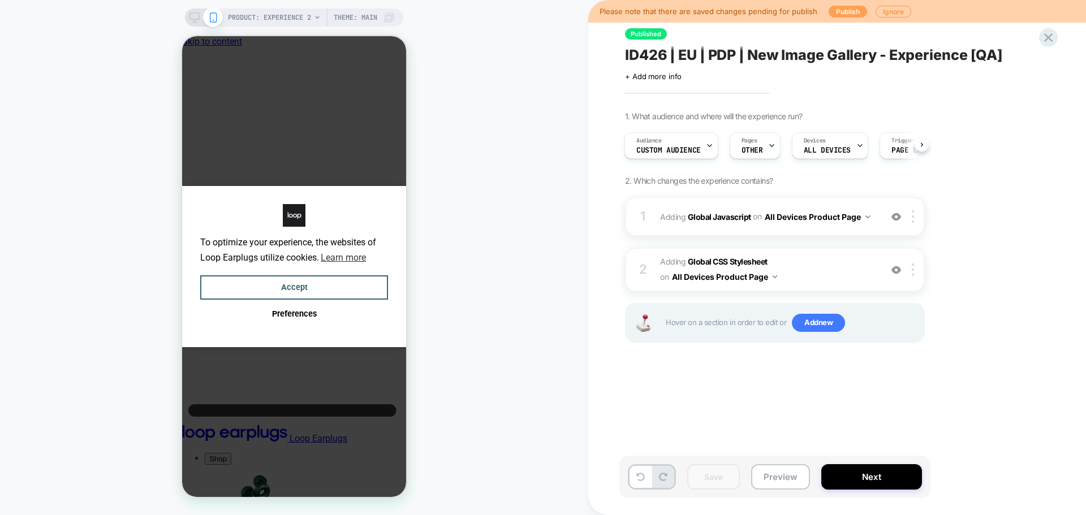
click at [840, 15] on button "Publish" at bounding box center [847, 12] width 38 height 12
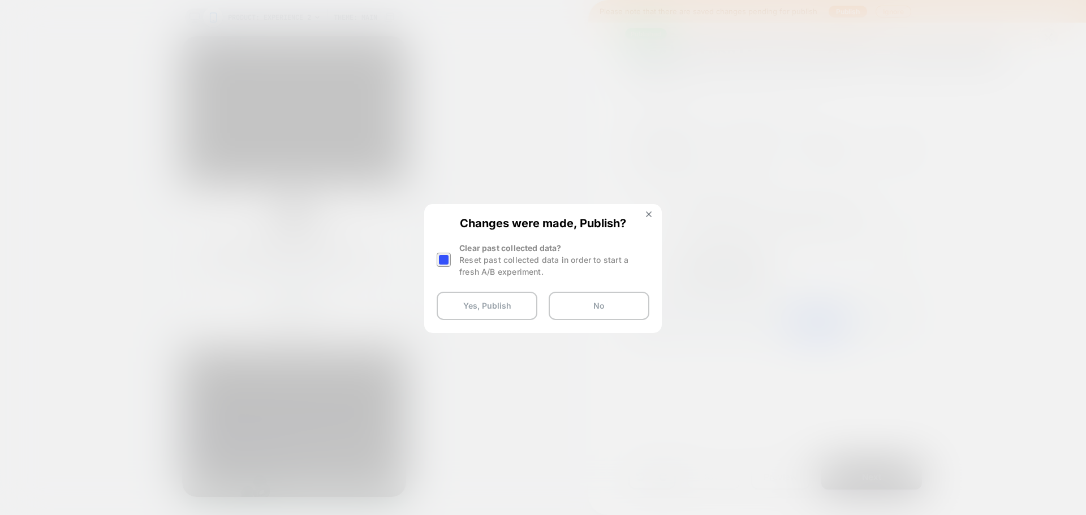
click at [446, 260] on div at bounding box center [444, 260] width 14 height 14
click at [465, 305] on button "Yes, Publish" at bounding box center [487, 306] width 101 height 28
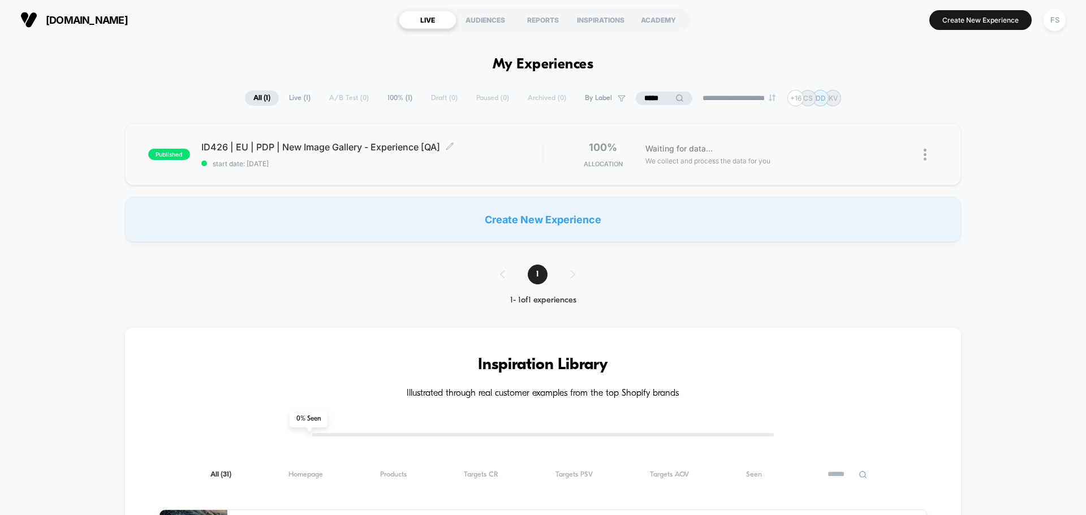
click at [267, 150] on span "ID426 | EU | PDP | New Image Gallery - Experience [QA] Click to edit experience…" at bounding box center [371, 146] width 341 height 11
